Goal: Task Accomplishment & Management: Use online tool/utility

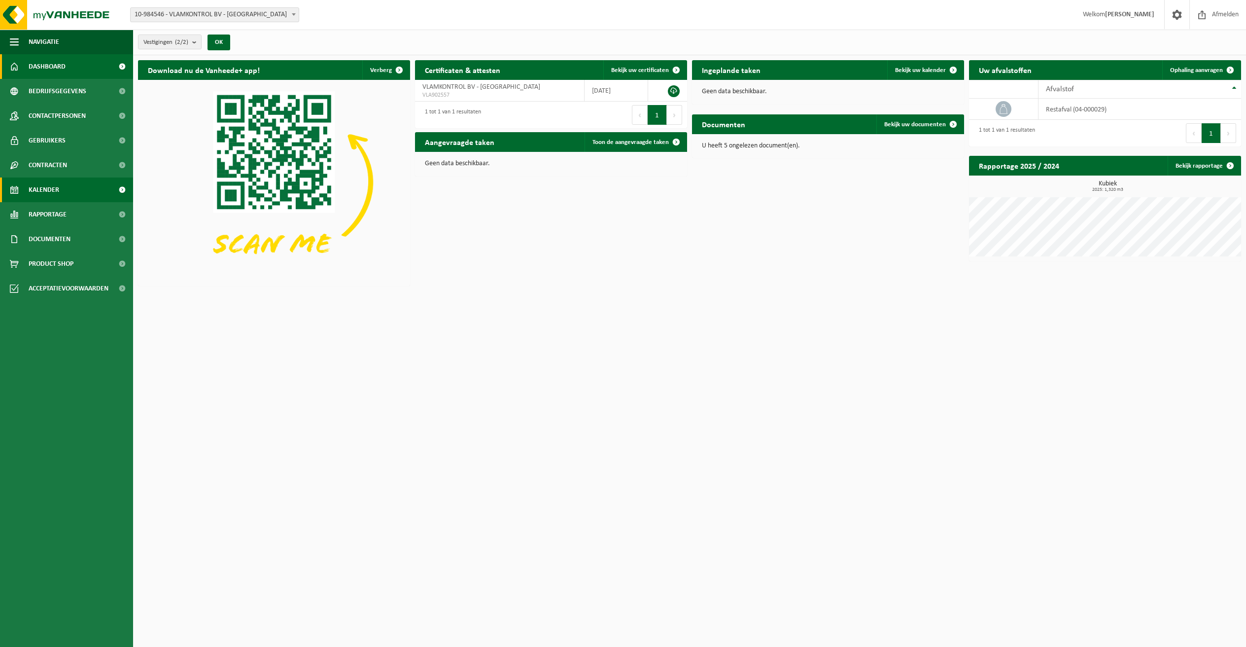
click at [33, 190] on span "Kalender" at bounding box center [44, 189] width 31 height 25
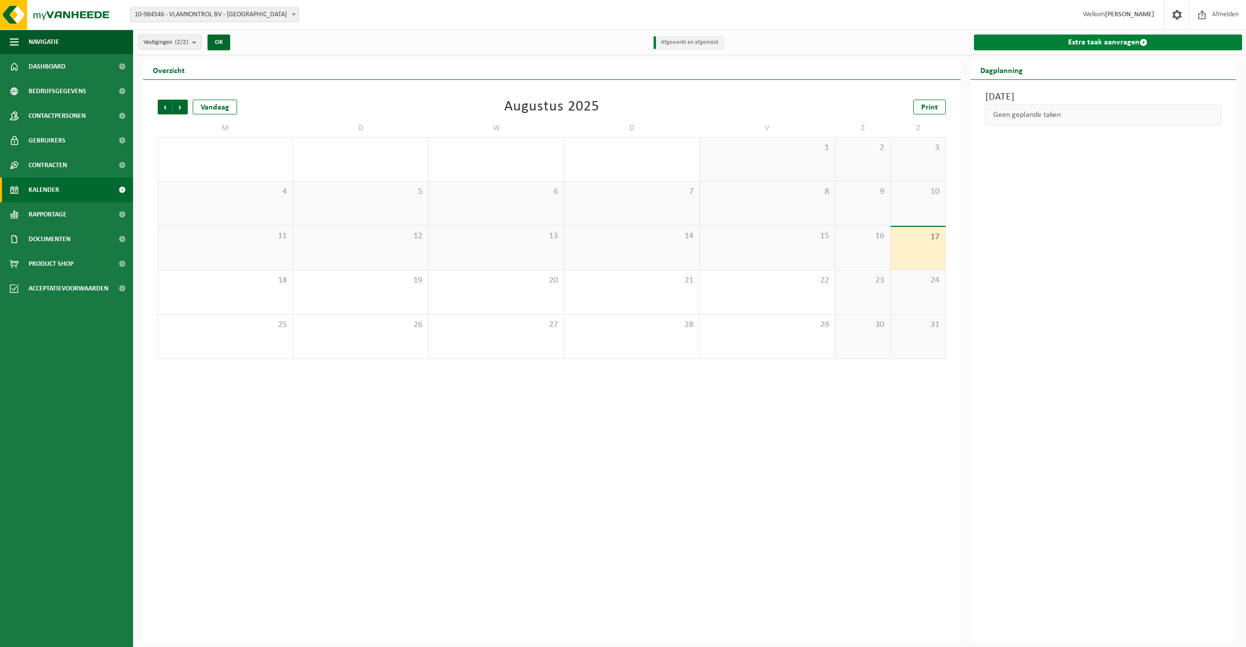
click at [1115, 42] on link "Extra taak aanvragen" at bounding box center [1108, 42] width 269 height 16
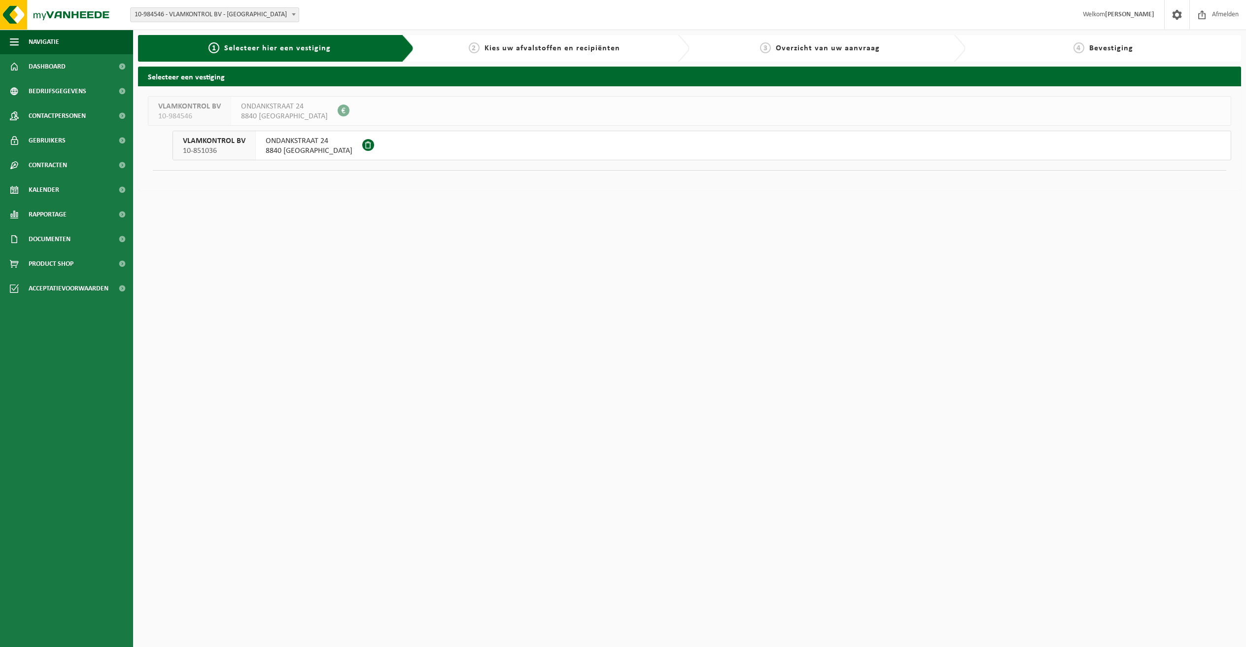
click at [214, 147] on span "10-851036" at bounding box center [214, 151] width 63 height 10
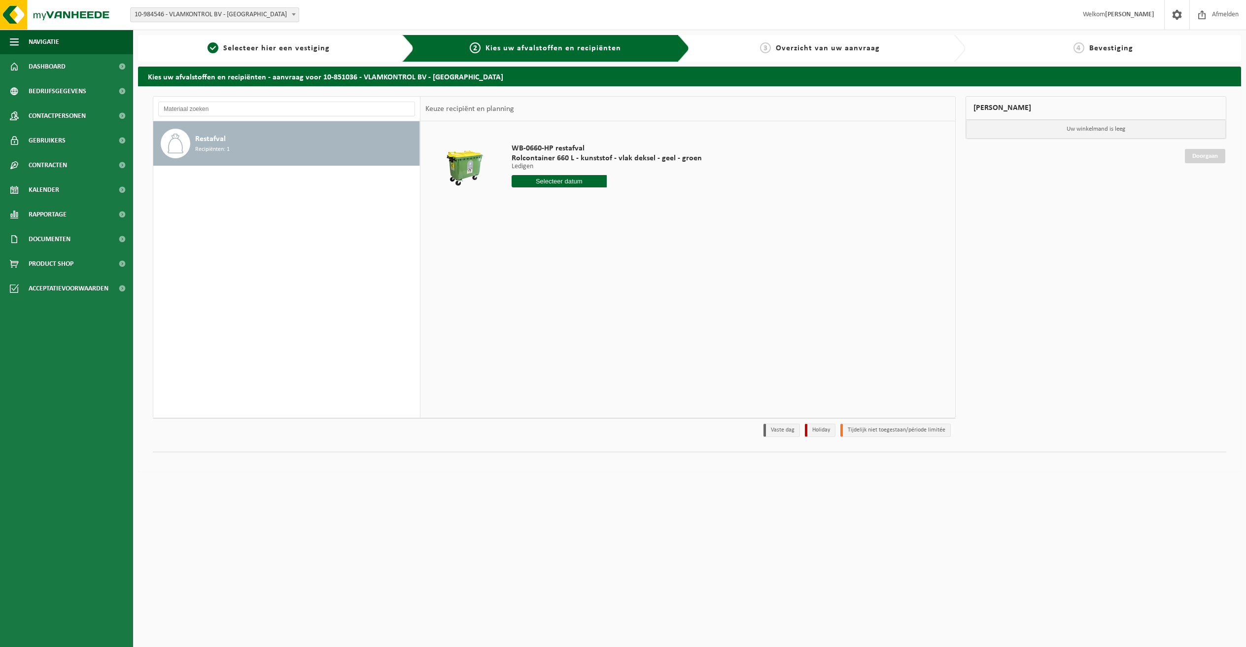
click at [568, 182] on input "text" at bounding box center [559, 181] width 95 height 12
click at [540, 302] on div "26" at bounding box center [537, 300] width 17 height 16
type input "Van [DATE]"
click at [539, 219] on button "In winkelmand" at bounding box center [540, 218] width 54 height 16
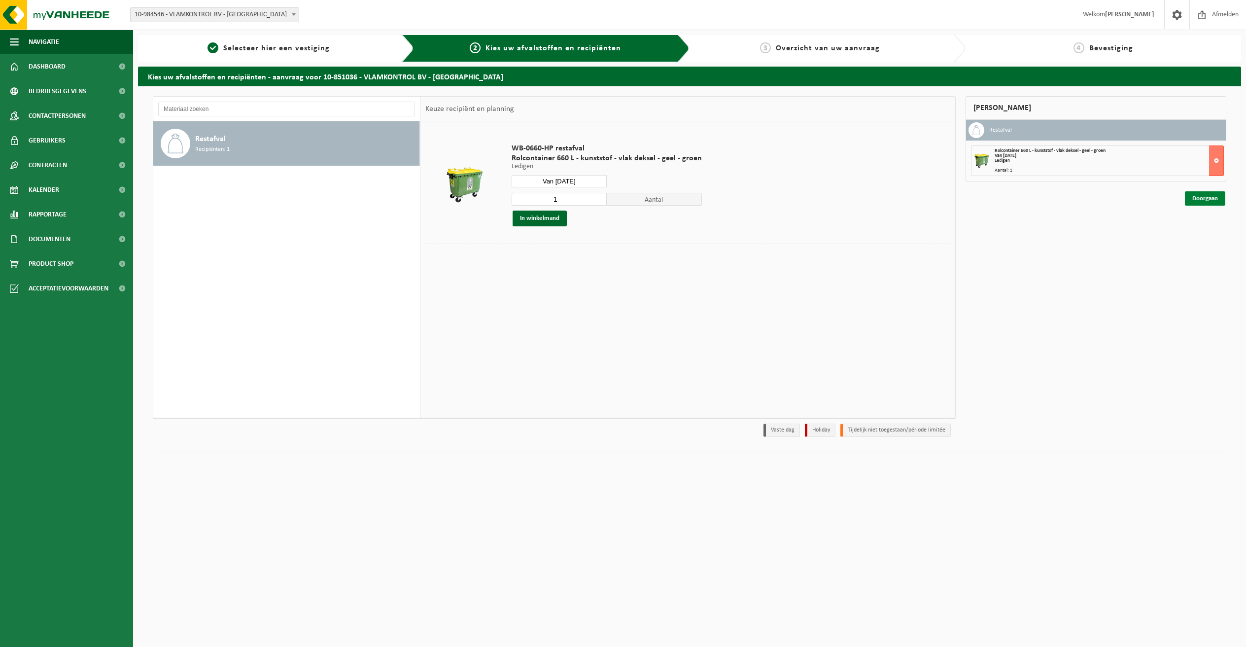
click at [1202, 198] on link "Doorgaan" at bounding box center [1205, 198] width 40 height 14
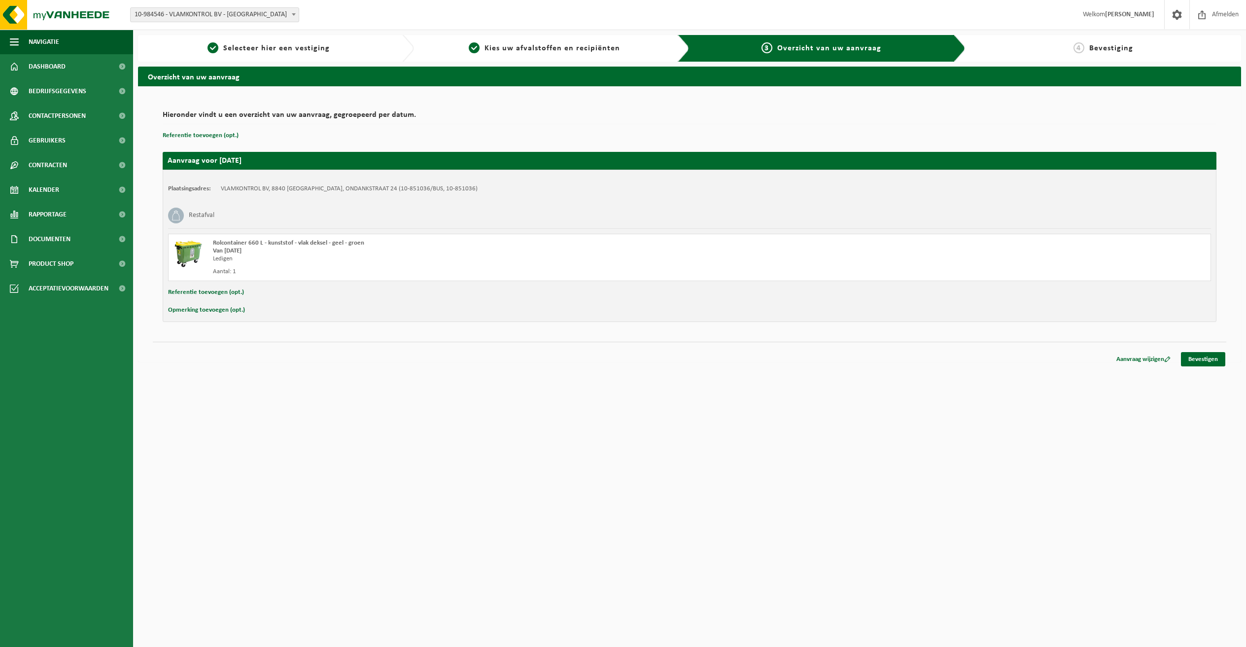
drag, startPoint x: 1203, startPoint y: 356, endPoint x: 1056, endPoint y: 362, distance: 147.4
click at [1203, 356] on link "Bevestigen" at bounding box center [1203, 359] width 44 height 14
click at [1203, 360] on link "Bevestigen" at bounding box center [1203, 359] width 44 height 14
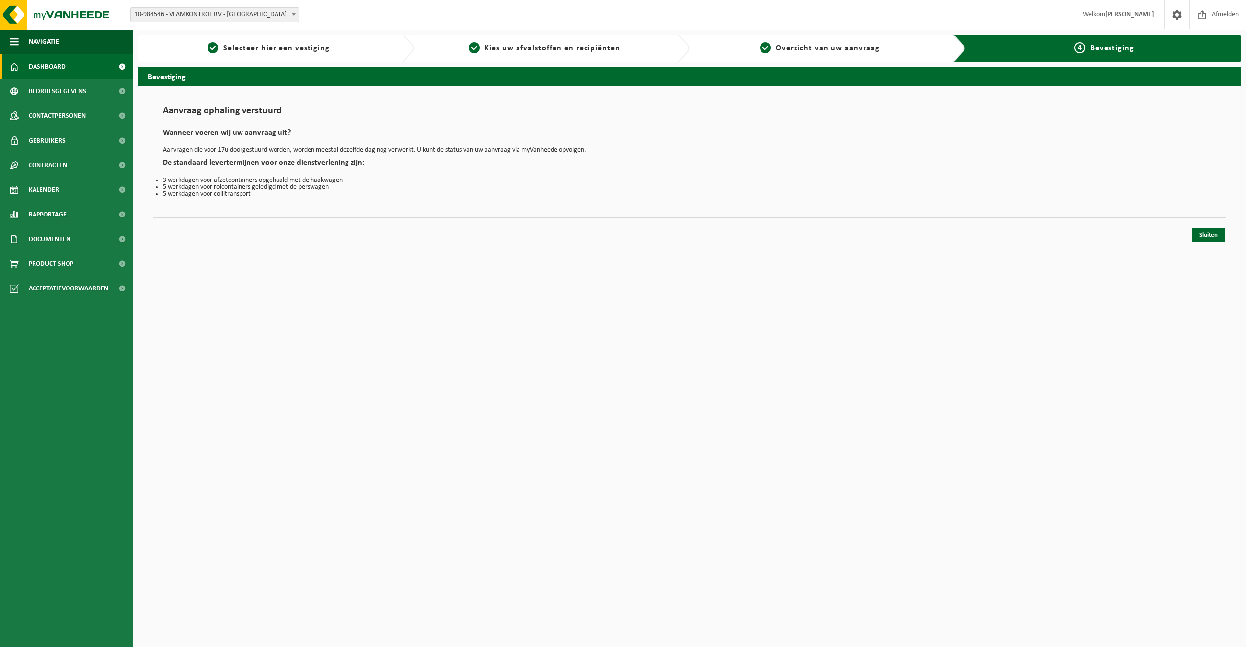
click at [66, 69] on span "Dashboard" at bounding box center [47, 66] width 37 height 25
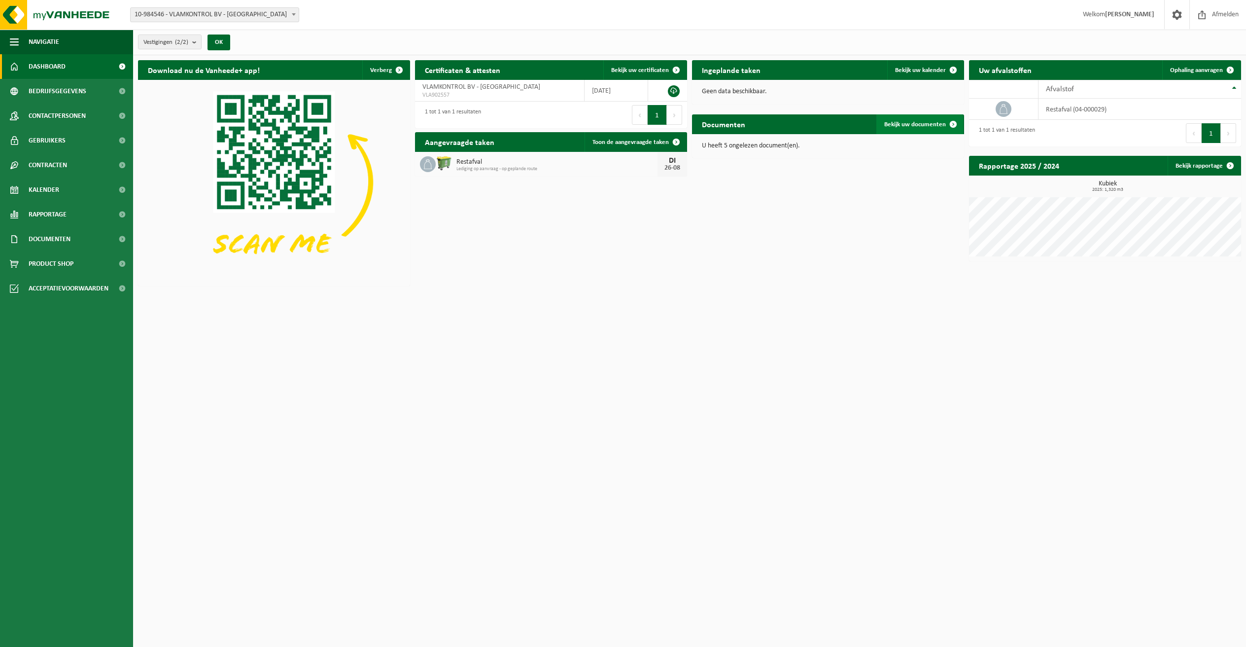
click at [914, 127] on link "Bekijk uw documenten" at bounding box center [919, 124] width 87 height 20
